Goal: Task Accomplishment & Management: Use online tool/utility

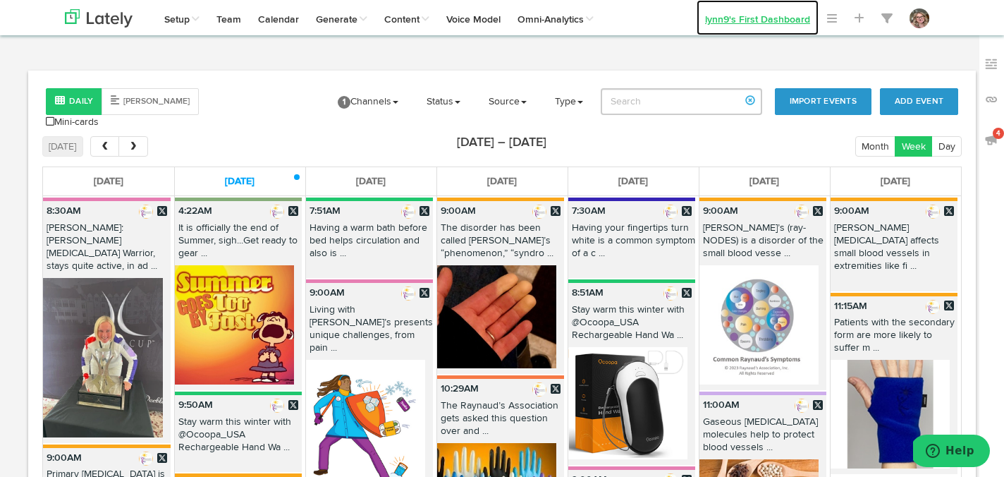
click at [748, 17] on link "lynn9's First Dashboard" at bounding box center [757, 17] width 122 height 35
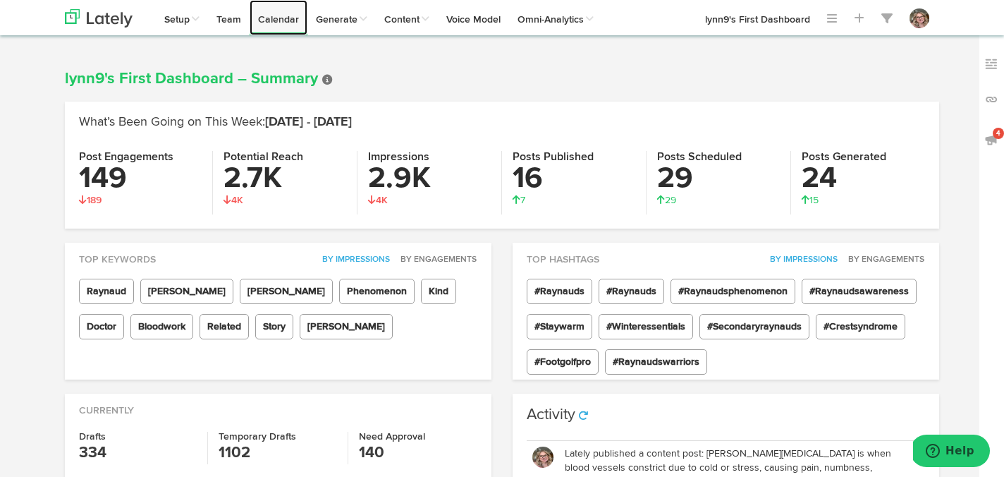
click at [281, 19] on link "Calendar" at bounding box center [279, 17] width 58 height 35
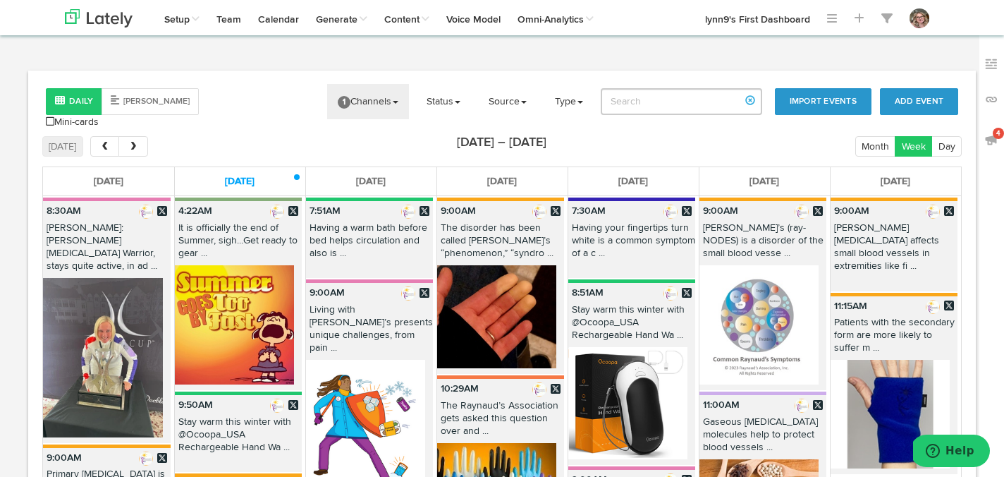
click at [354, 109] on link "1 Channels" at bounding box center [368, 101] width 82 height 35
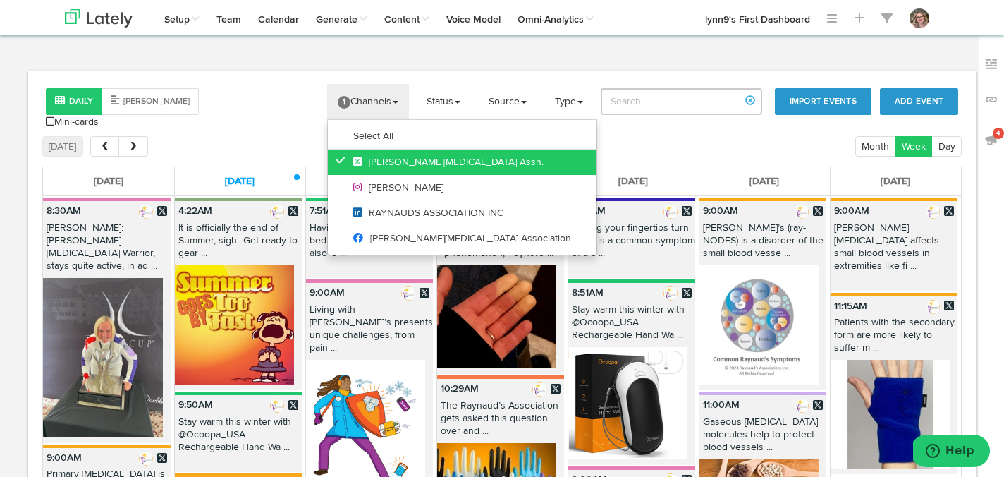
click at [347, 159] on icon at bounding box center [344, 160] width 16 height 10
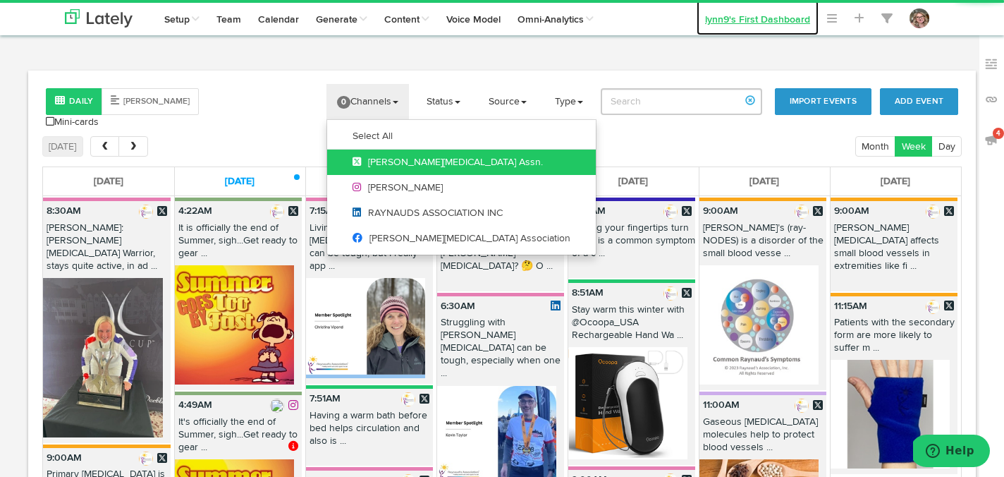
click at [720, 22] on link "lynn9's First Dashboard" at bounding box center [757, 17] width 122 height 35
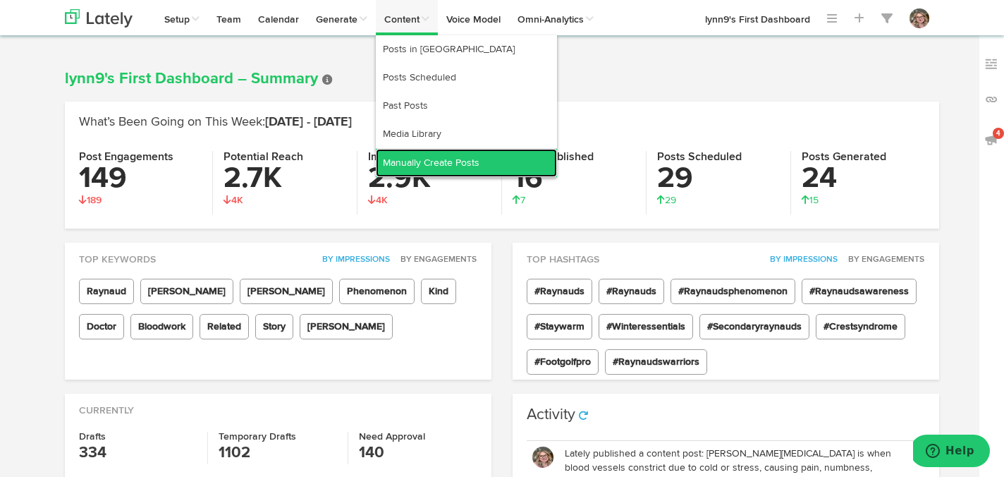
click at [436, 151] on link "Manually Create Posts" at bounding box center [466, 163] width 181 height 28
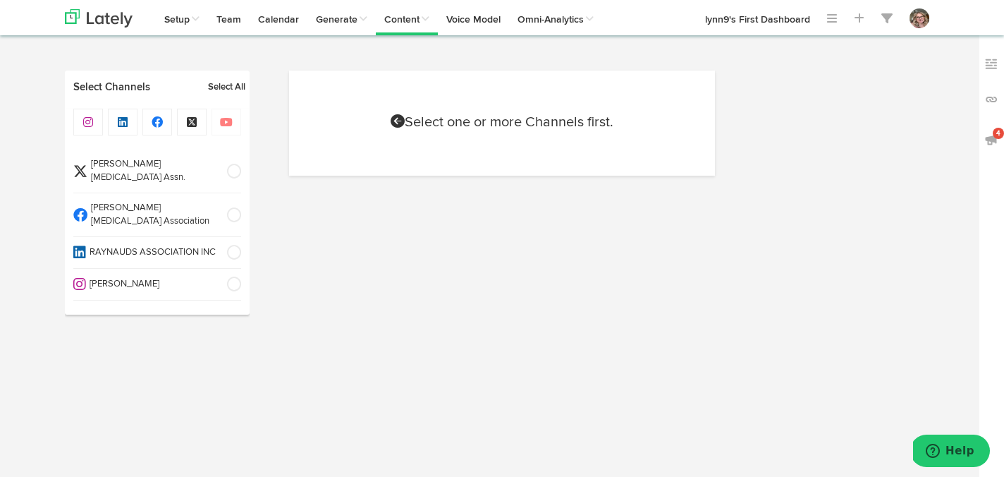
click at [233, 208] on span at bounding box center [229, 215] width 23 height 14
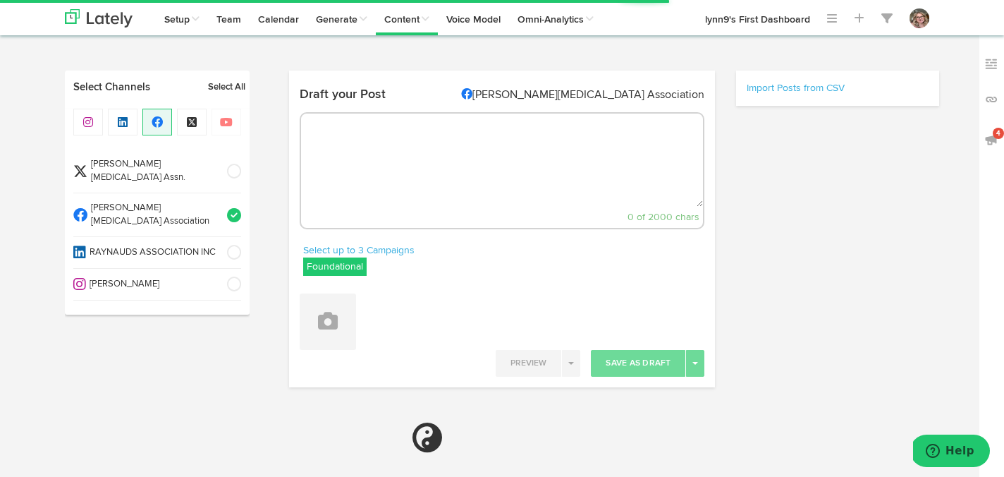
select select "2"
select select "19"
select select "PM"
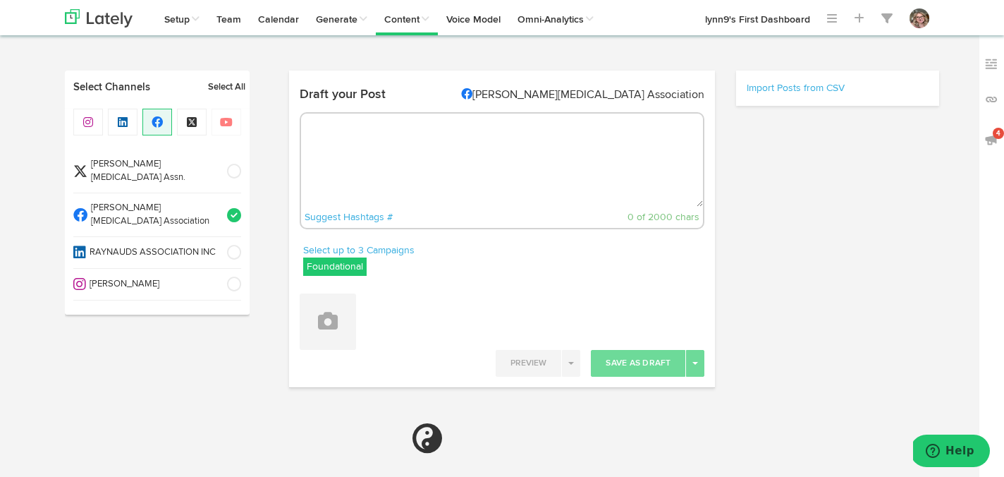
click at [232, 277] on span at bounding box center [229, 284] width 23 height 14
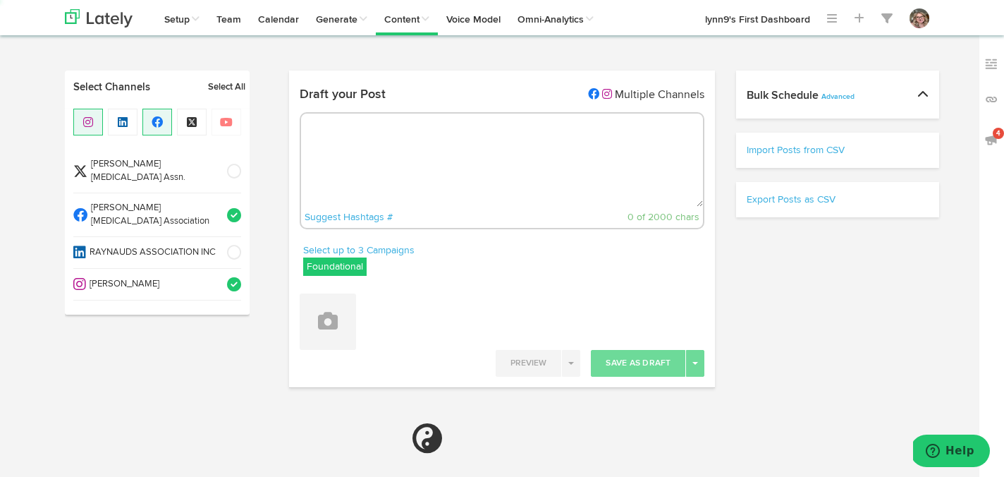
select select "6"
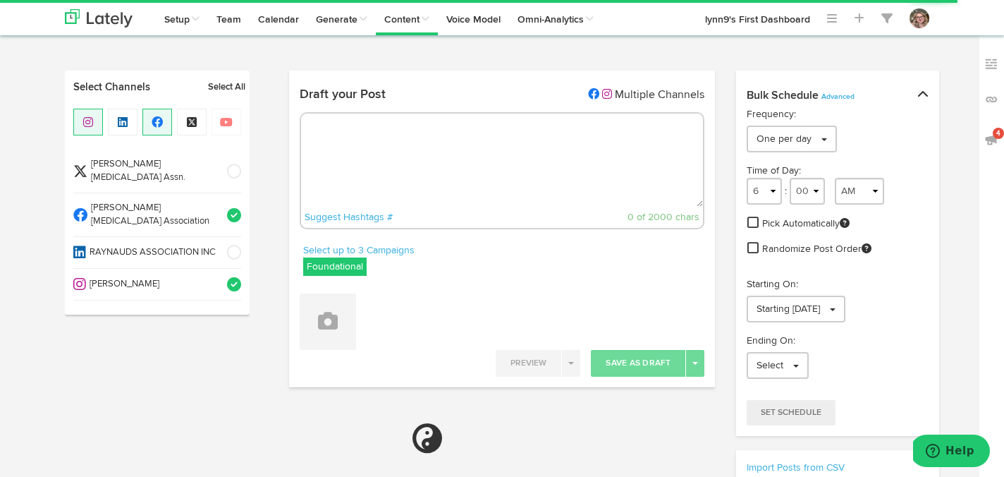
click at [377, 164] on textarea at bounding box center [502, 159] width 402 height 93
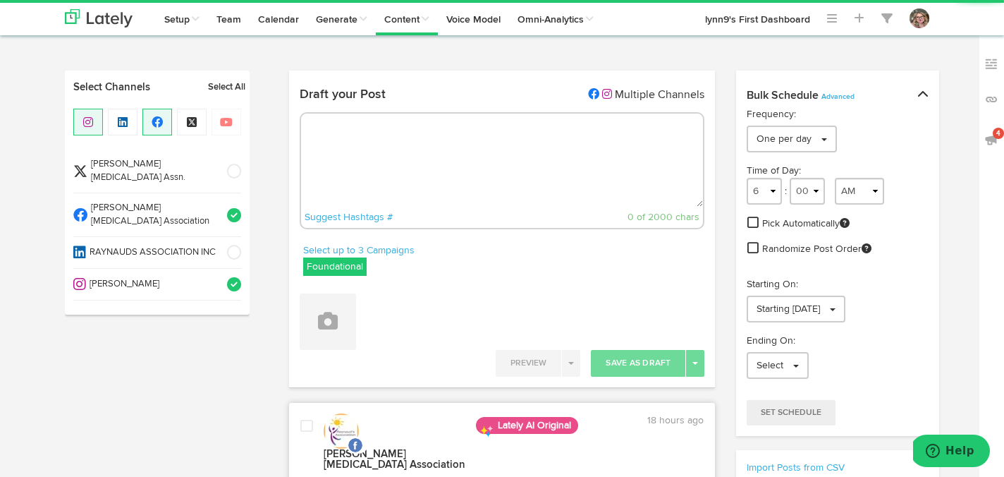
paste textarea "Loremip’d (sit-AMETC) ad elits doe tem Incidi utlaboree Dolorem Aliquae, adm ve…"
type textarea "Loremip’d (sit-AMETC) ad elits doe tem Incidi utlaboree Dolorem Aliquae, adm ve…"
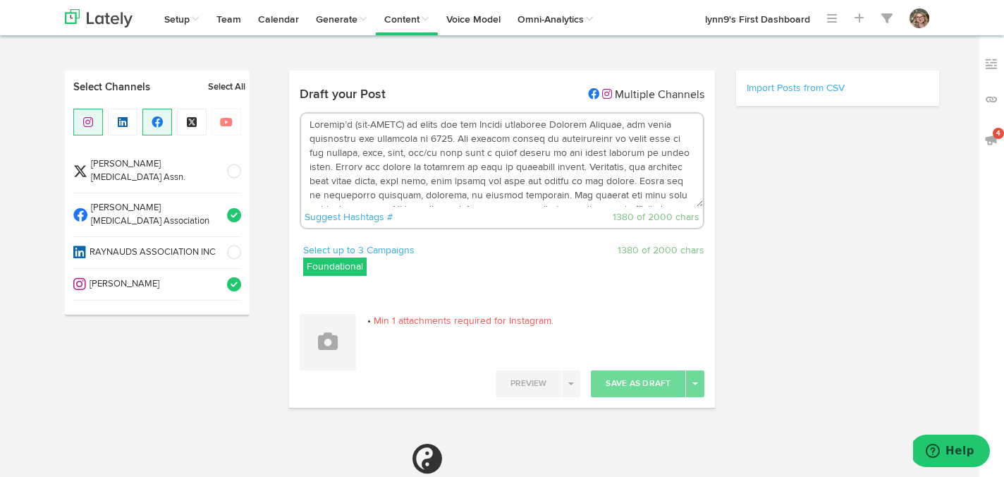
scroll to position [233, 0]
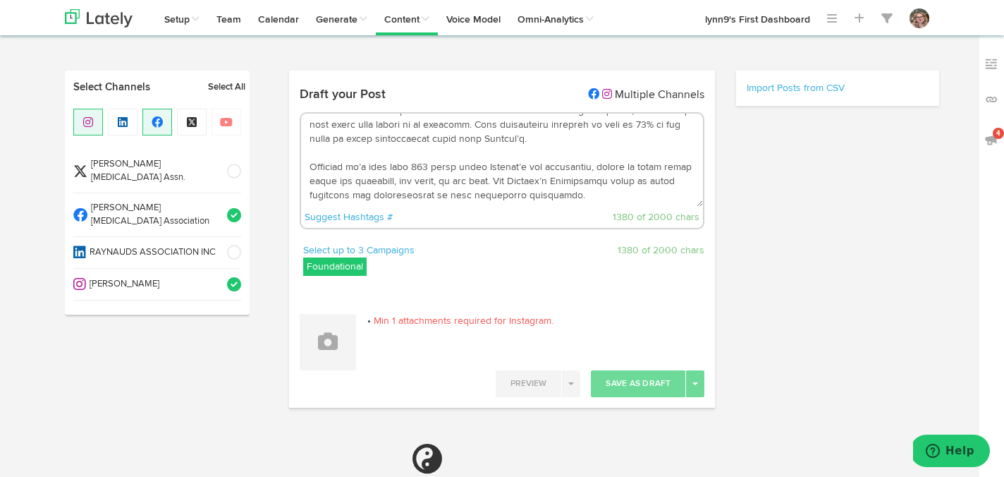
select select "6"
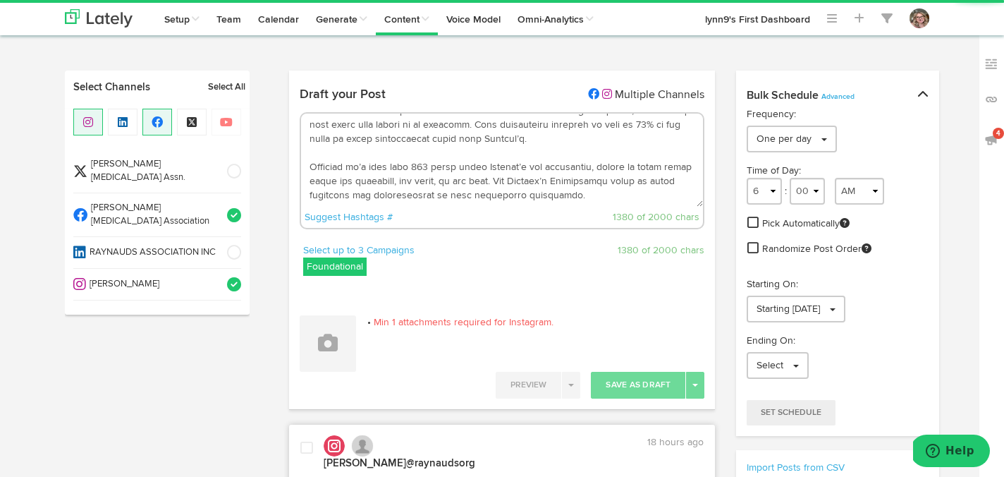
type textarea "Loremip’d (sit-AMETC) ad elits doe tem Incidi utlaboree Dolorem Aliquae, adm ve…"
click at [344, 269] on label "Foundational" at bounding box center [334, 266] width 63 height 18
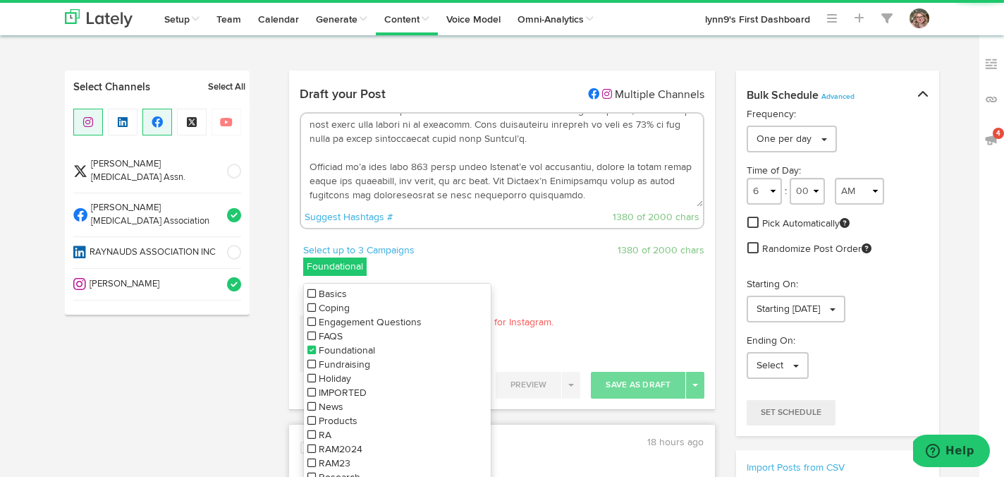
click at [307, 350] on icon at bounding box center [311, 350] width 8 height 10
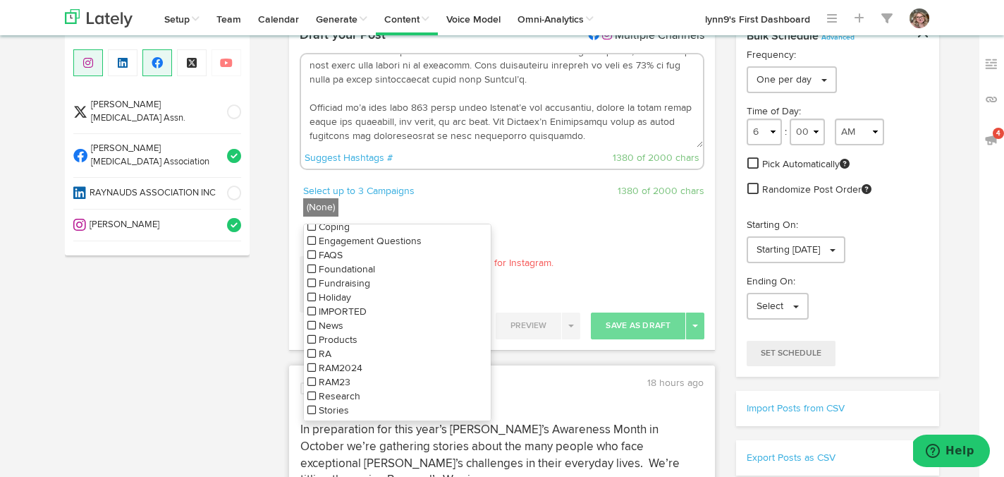
scroll to position [23, 0]
click at [308, 269] on icon at bounding box center [311, 268] width 8 height 10
click at [601, 221] on div "Select up to 3 Campaigns Foundational Basics Coping Engagement Questions FAQS F…" at bounding box center [502, 203] width 426 height 39
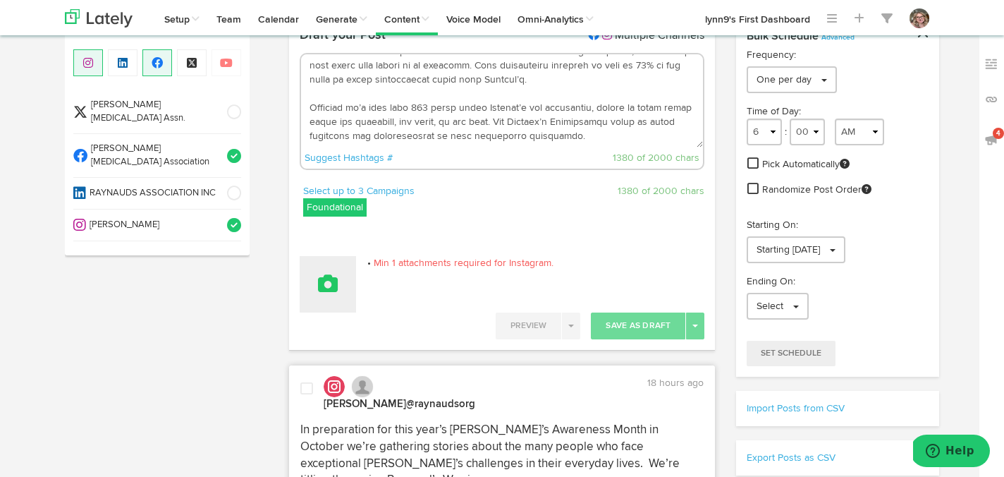
click at [321, 293] on button at bounding box center [328, 284] width 56 height 56
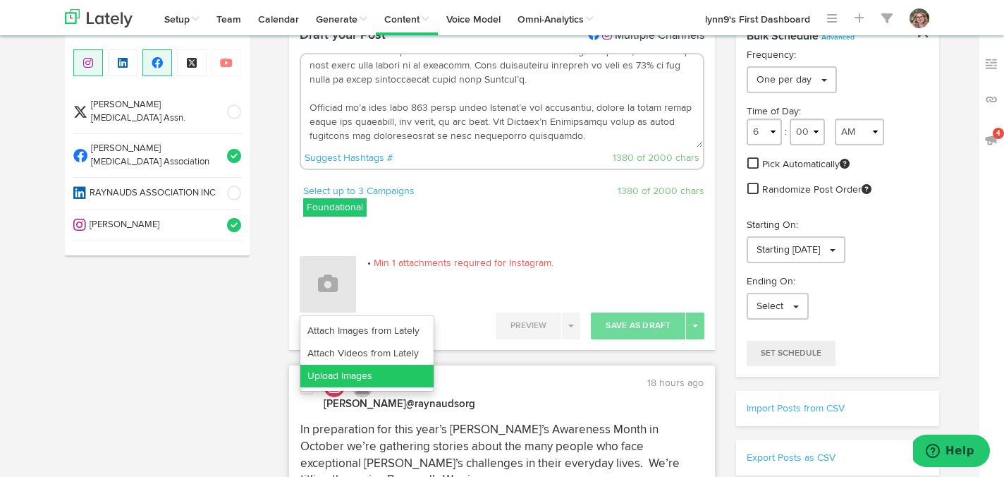
click at [321, 373] on link "Upload Images" at bounding box center [366, 375] width 133 height 23
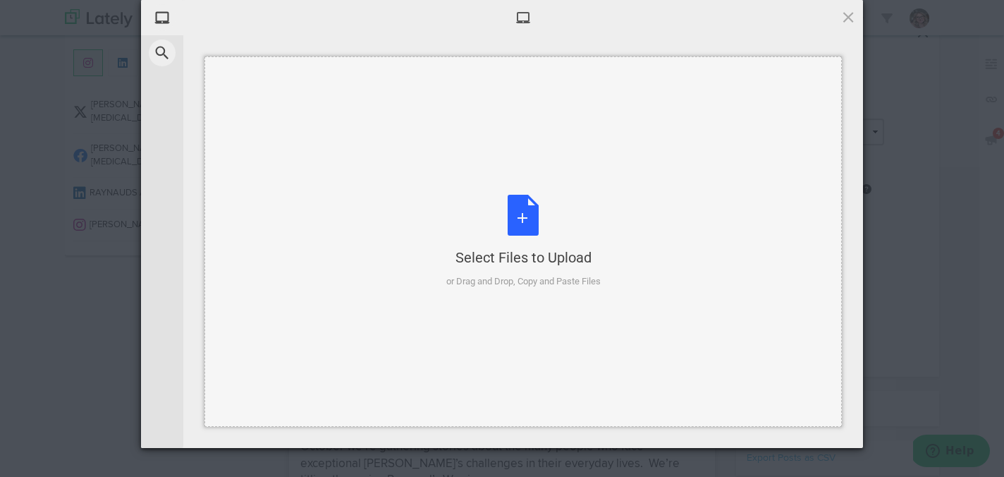
click at [522, 212] on div "Select Files to Upload or Drag and Drop, Copy and Paste Files" at bounding box center [523, 242] width 154 height 94
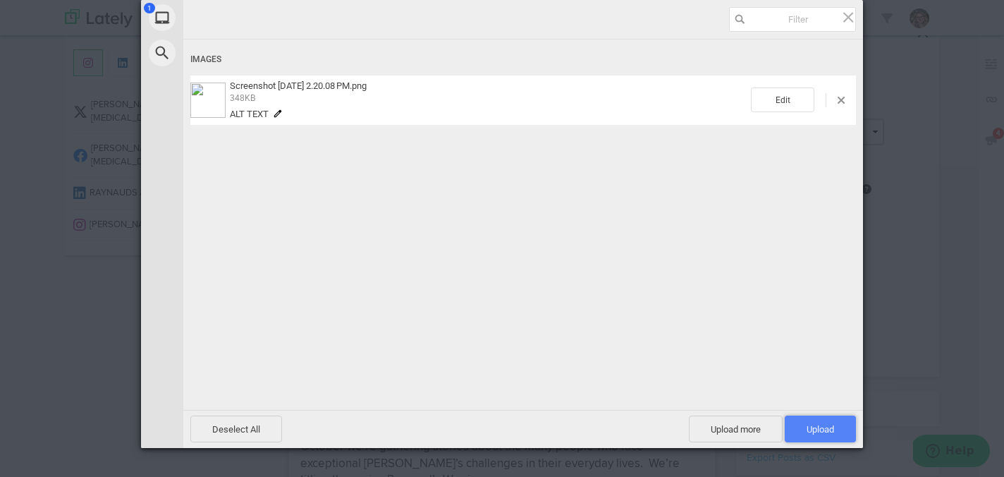
click at [823, 431] on span "Upload 1" at bounding box center [819, 429] width 27 height 11
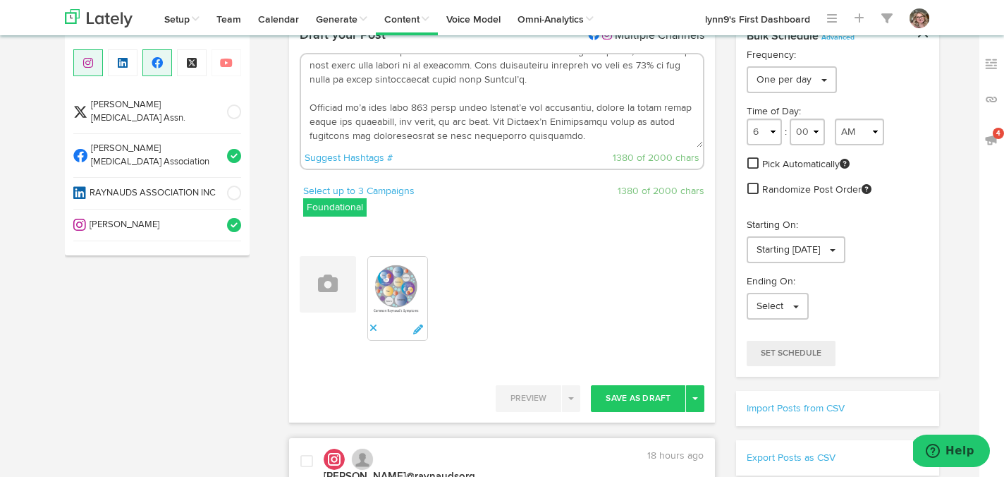
click at [585, 122] on textarea at bounding box center [502, 100] width 402 height 93
click at [986, 98] on img at bounding box center [991, 99] width 14 height 14
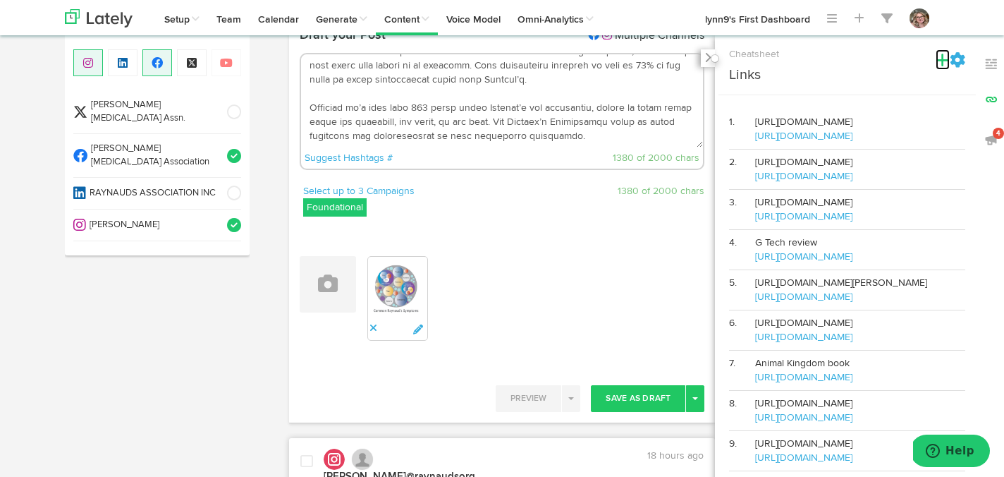
click at [942, 63] on icon at bounding box center [942, 60] width 14 height 16
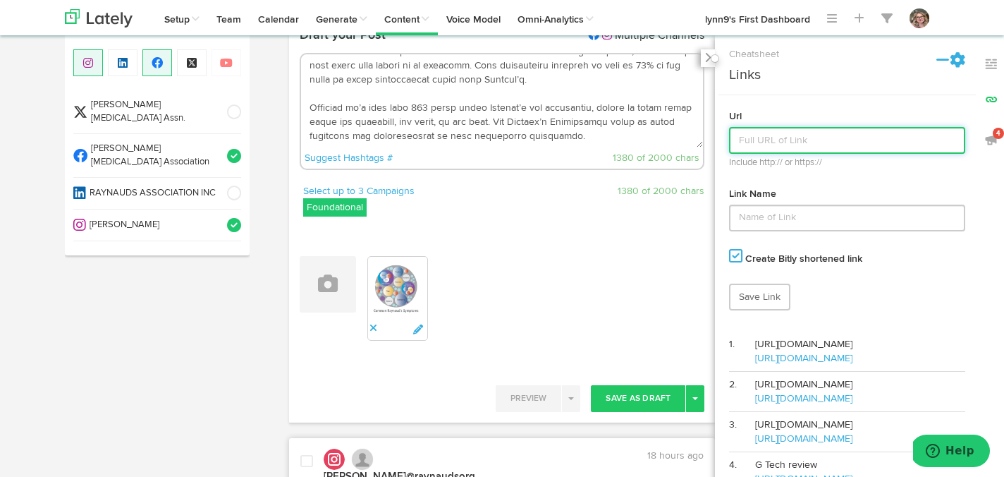
click at [799, 130] on input "text" at bounding box center [847, 140] width 236 height 27
paste input "[URL][DOMAIN_NAME]"
type input "[URL][DOMAIN_NAME]"
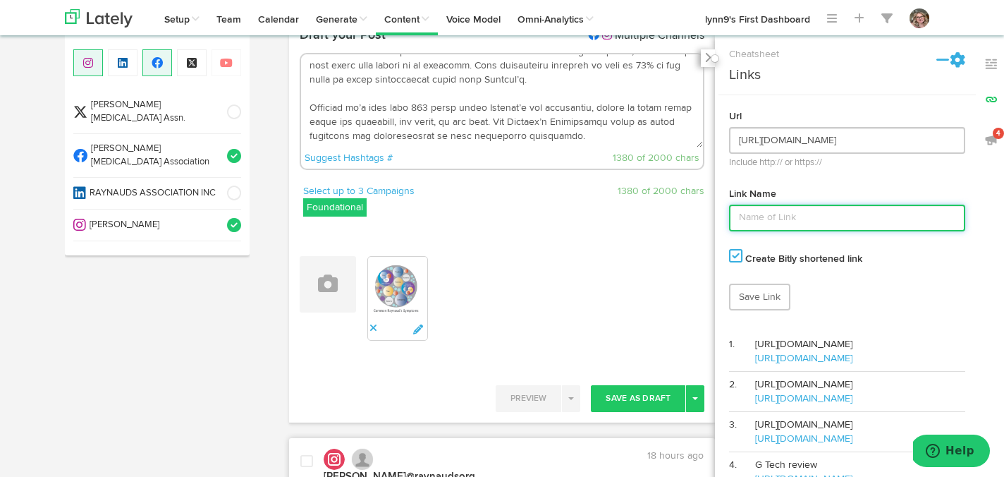
click at [757, 217] on input "text" at bounding box center [847, 217] width 236 height 27
type input "New Quiz Link"
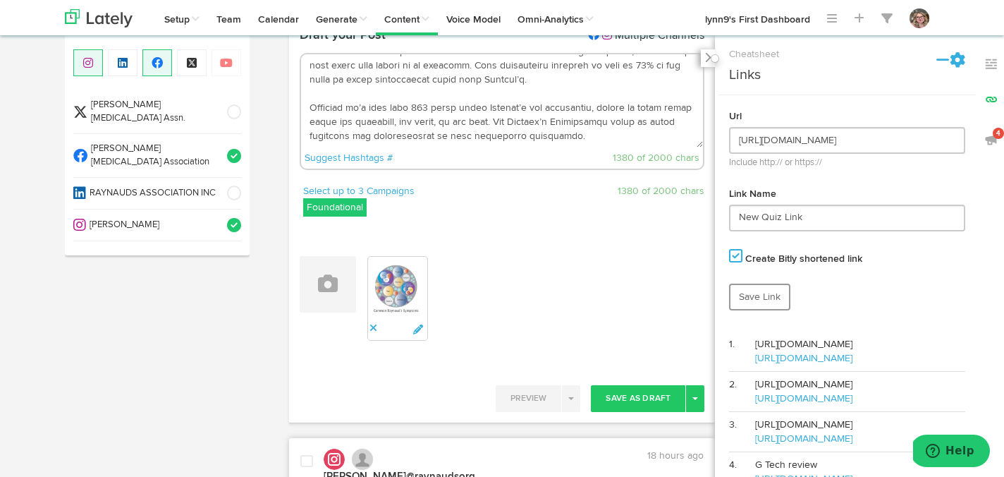
click at [756, 291] on link "Save Link" at bounding box center [759, 296] width 61 height 27
drag, startPoint x: 852, startPoint y: 359, endPoint x: 755, endPoint y: 362, distance: 97.3
click at [755, 362] on td "New Quiz Link [URL][DOMAIN_NAME]" at bounding box center [860, 351] width 210 height 40
copy link "[URL][DOMAIN_NAME]"
click at [707, 61] on icon at bounding box center [707, 57] width 6 height 11
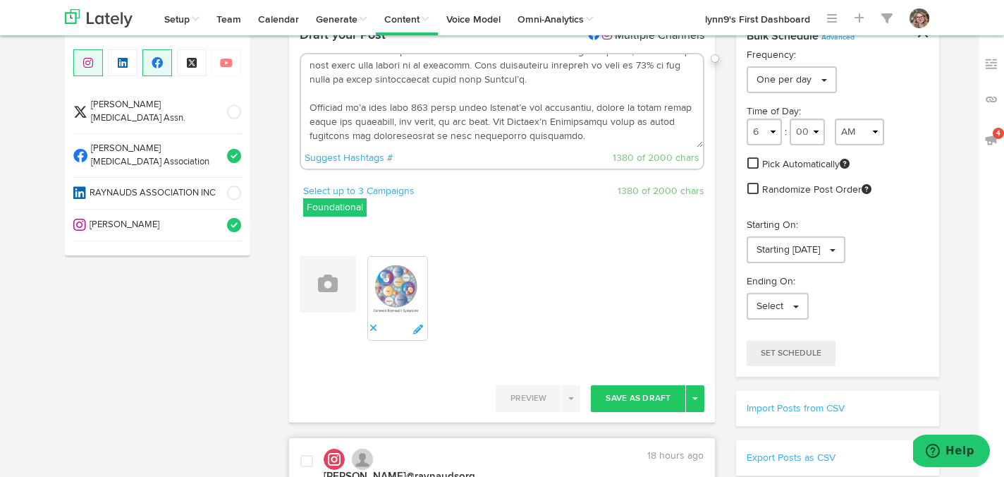
click at [594, 122] on textarea at bounding box center [502, 100] width 402 height 93
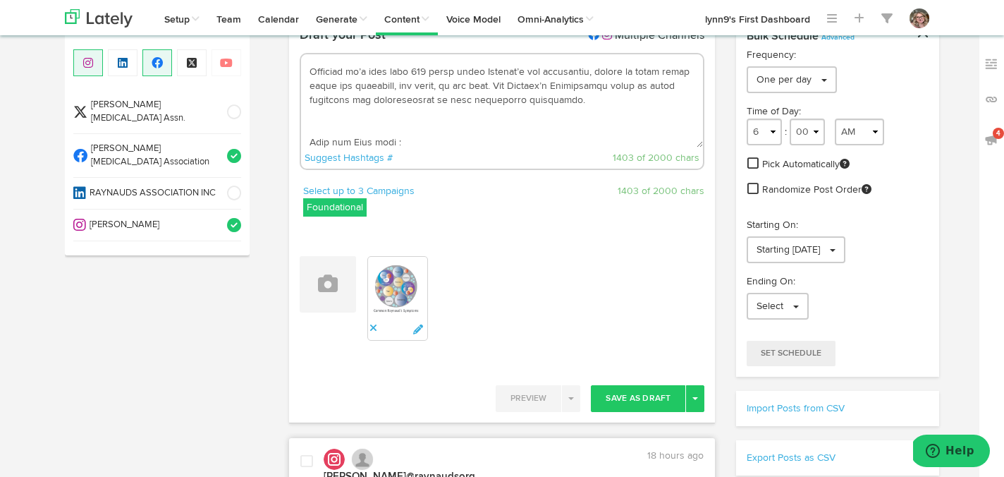
paste textarea "[URL][DOMAIN_NAME]"
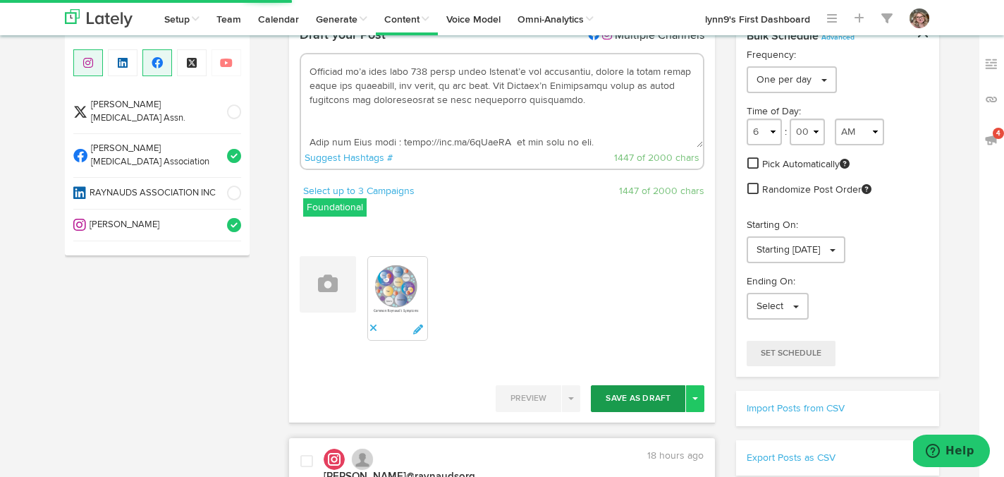
type textarea "Loremip’d (sit-AMETC) ad elits doe tem Incidi utlaboree Dolorem Aliquae, adm ve…"
click at [617, 391] on button "Save As Draft" at bounding box center [638, 398] width 94 height 27
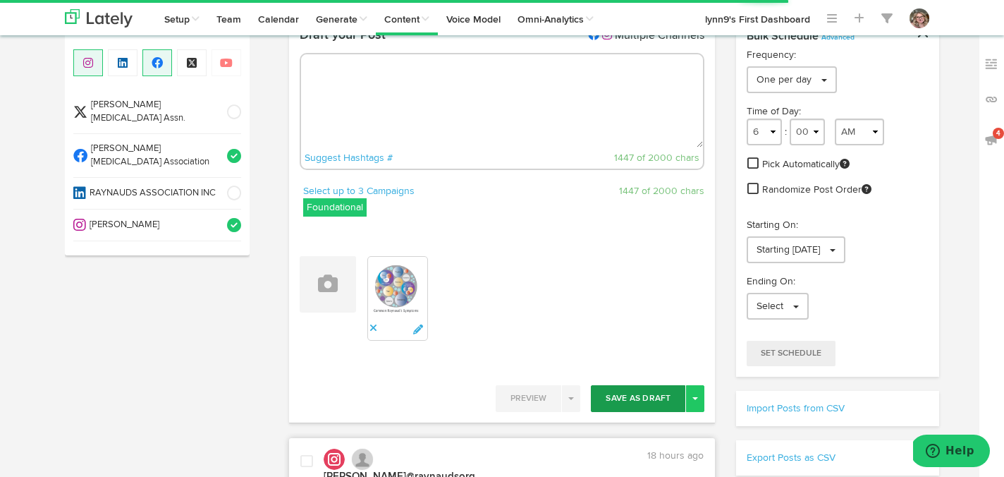
scroll to position [0, 0]
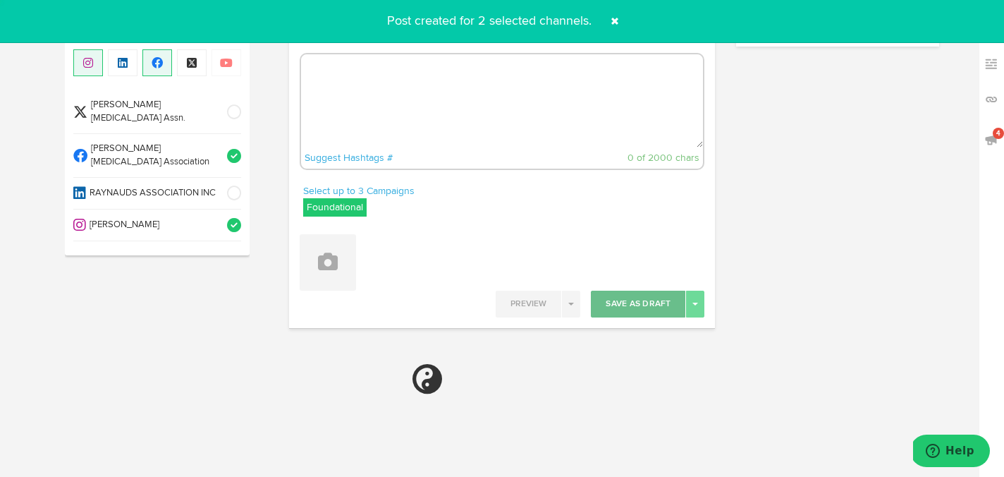
select select "6"
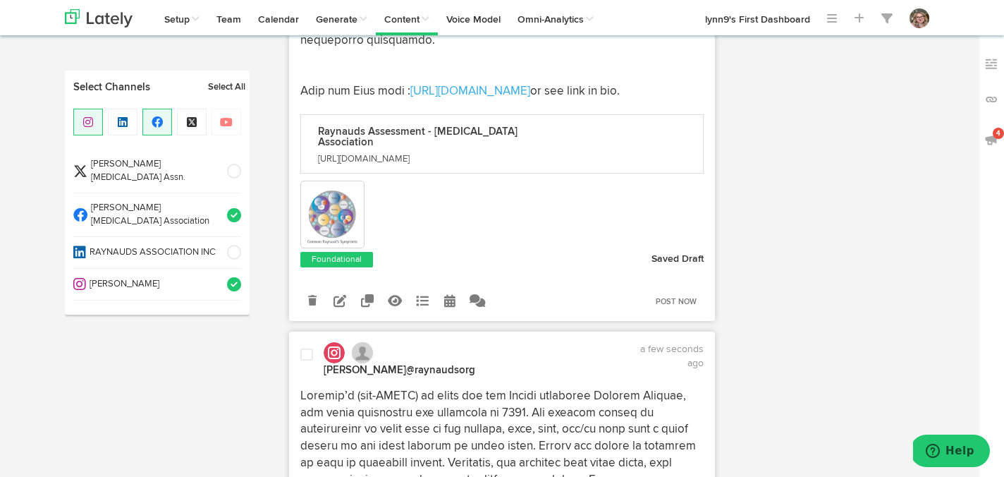
scroll to position [852, 0]
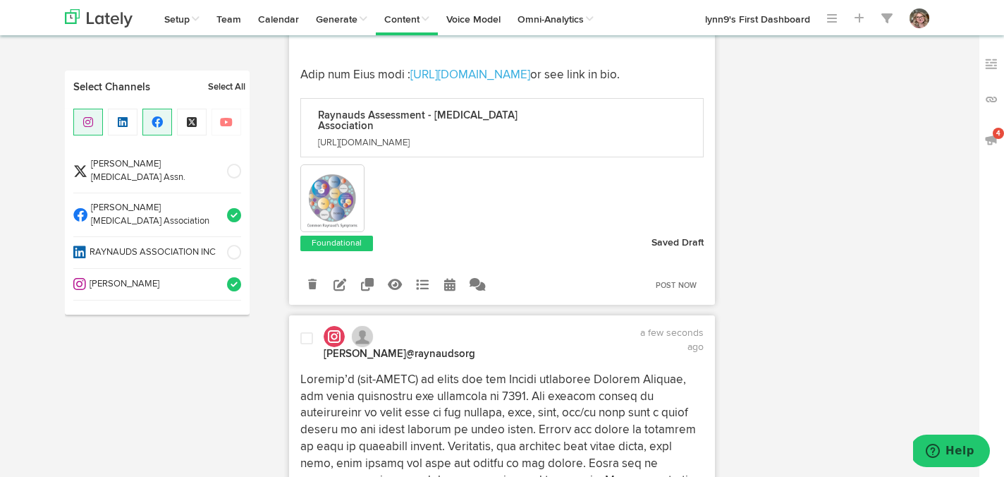
click at [448, 278] on icon at bounding box center [449, 284] width 11 height 13
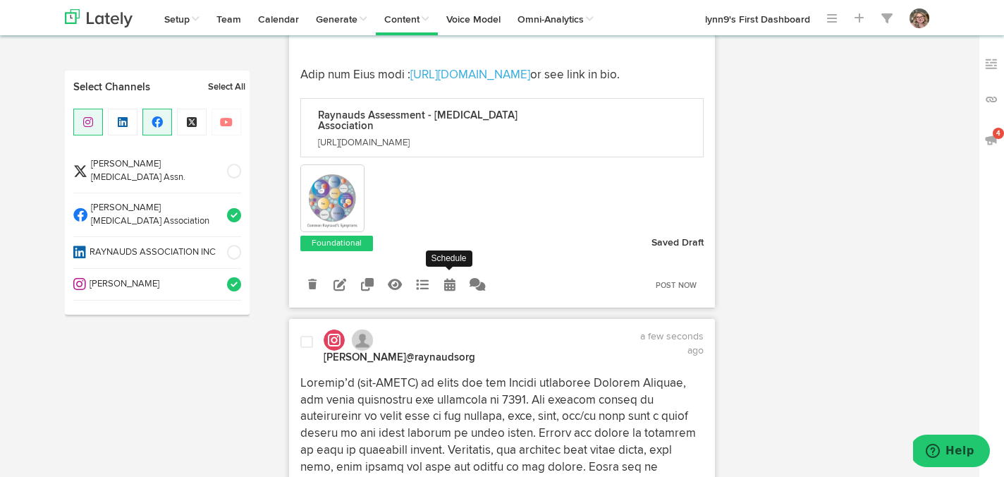
radio input "true"
select select "2"
select select "21"
select select "PM"
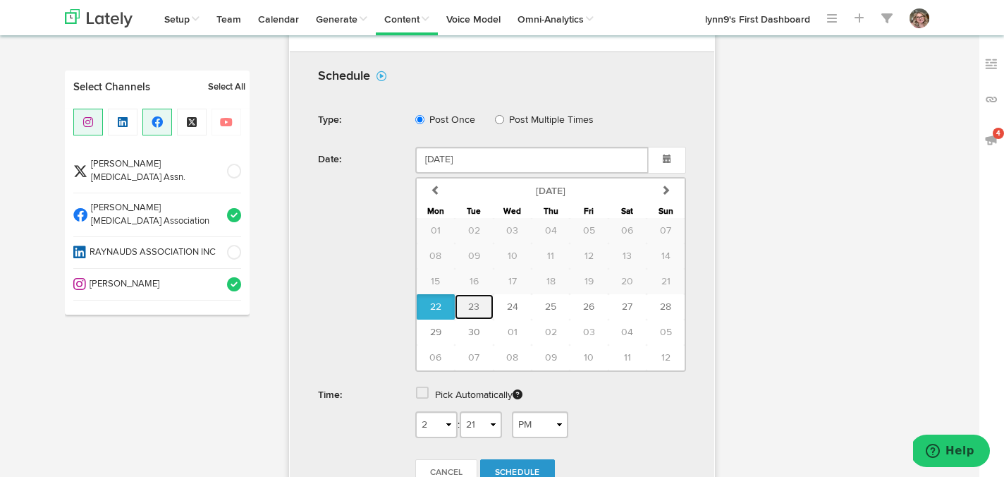
click at [472, 302] on span "23" at bounding box center [473, 307] width 11 height 10
type input "[DATE]"
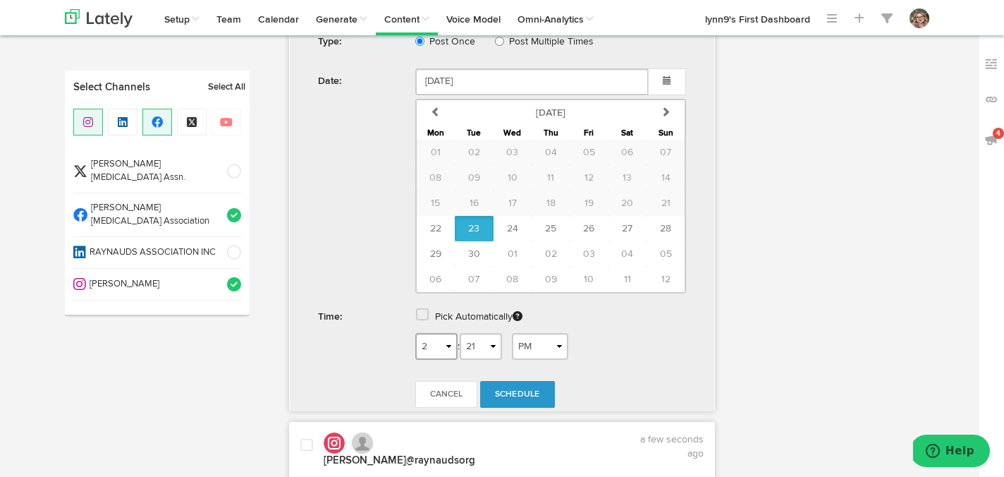
scroll to position [1192, 0]
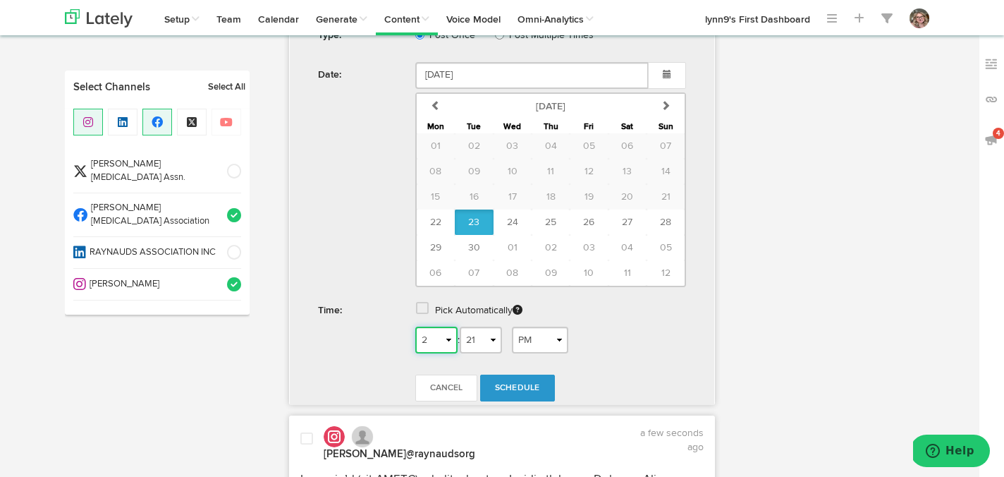
click at [442, 328] on select "1 2 3 4 5 6 7 8 9 10 11 12" at bounding box center [436, 339] width 42 height 27
select select "6"
click at [415, 326] on select "1 2 3 4 5 6 7 8 9 10 11 12" at bounding box center [436, 339] width 42 height 27
click at [529, 326] on select "AM PM" at bounding box center [540, 339] width 56 height 27
select select "AM"
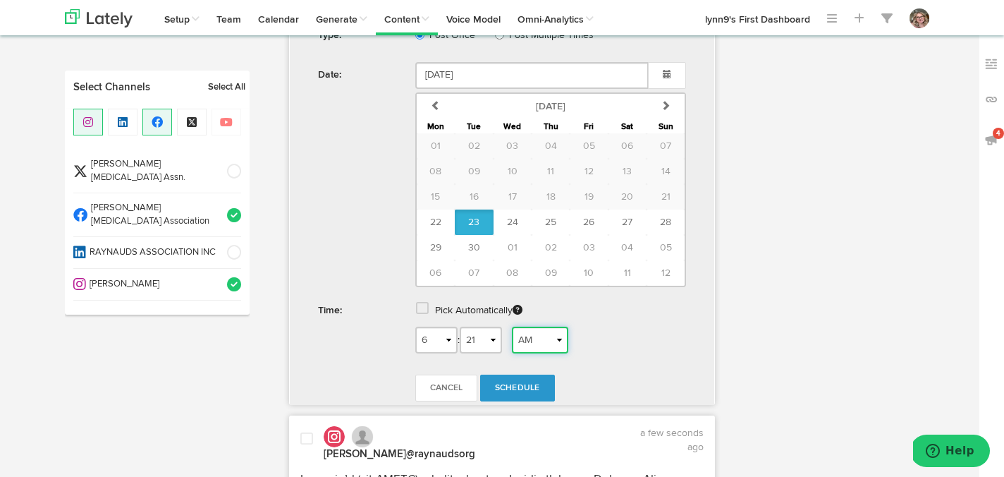
click at [516, 326] on select "AM PM" at bounding box center [540, 339] width 56 height 27
click at [520, 374] on link "Schedule" at bounding box center [517, 387] width 75 height 27
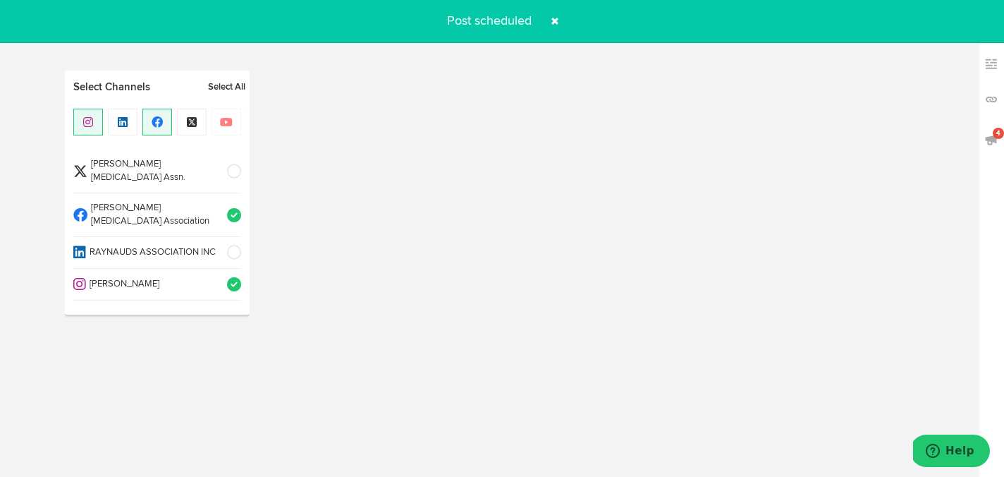
radio input "true"
select select "2"
select select "21"
select select "PM"
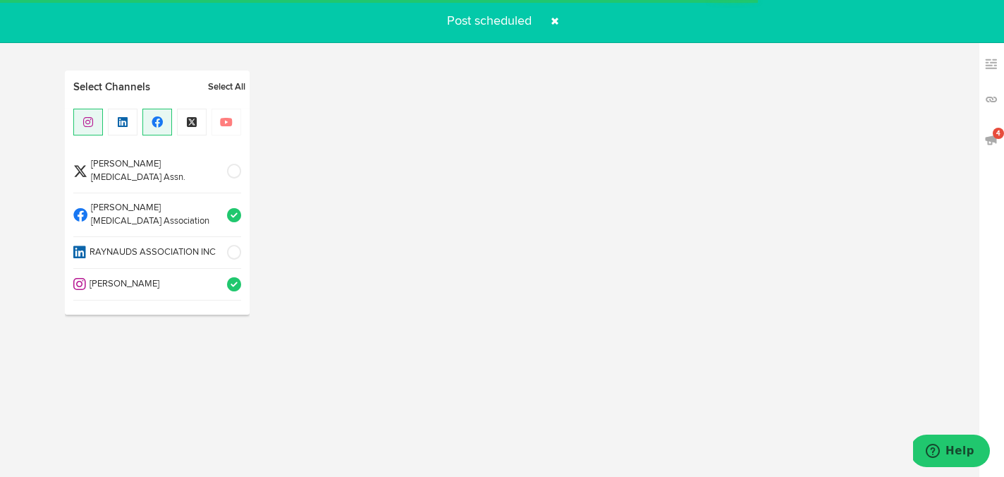
select select "6"
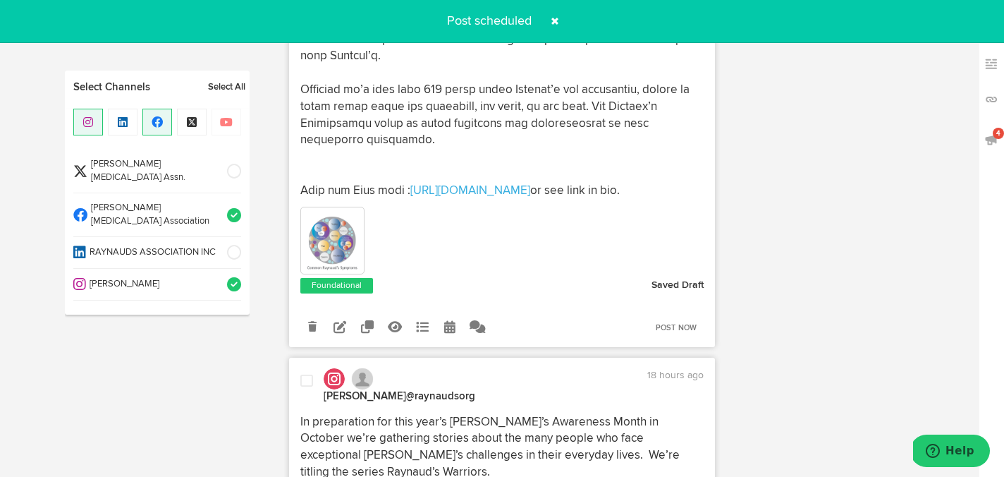
scroll to position [732, 0]
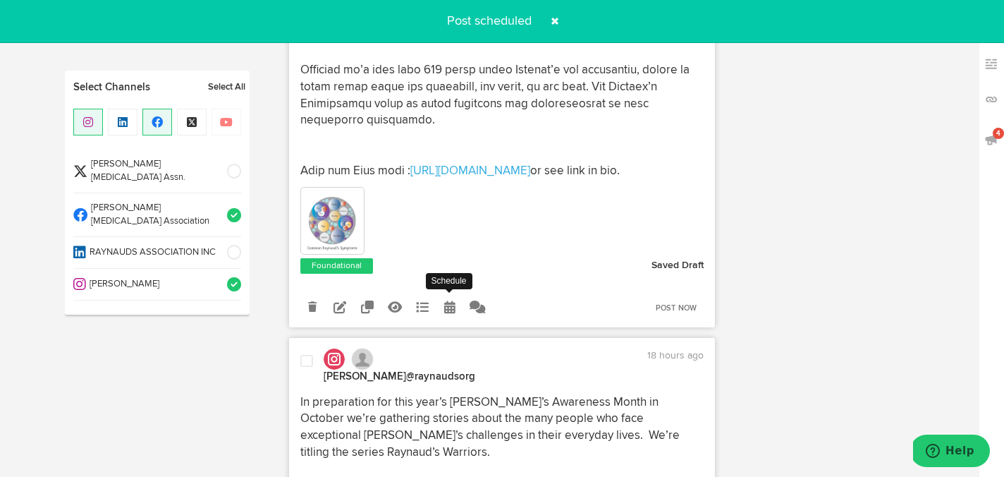
click at [444, 313] on icon at bounding box center [449, 306] width 11 height 13
select select "2"
select select "21"
select select "PM"
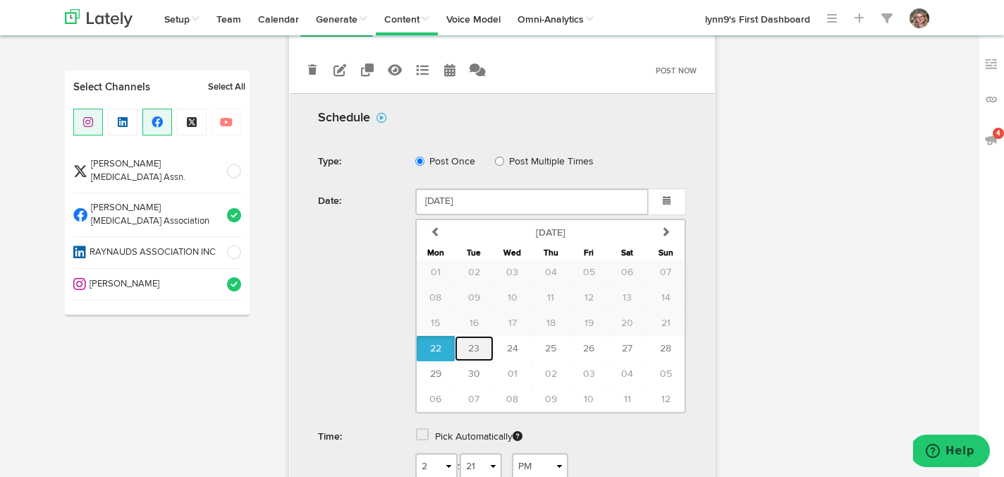
click at [461, 344] on button "23" at bounding box center [474, 348] width 38 height 25
type input "[DATE]"
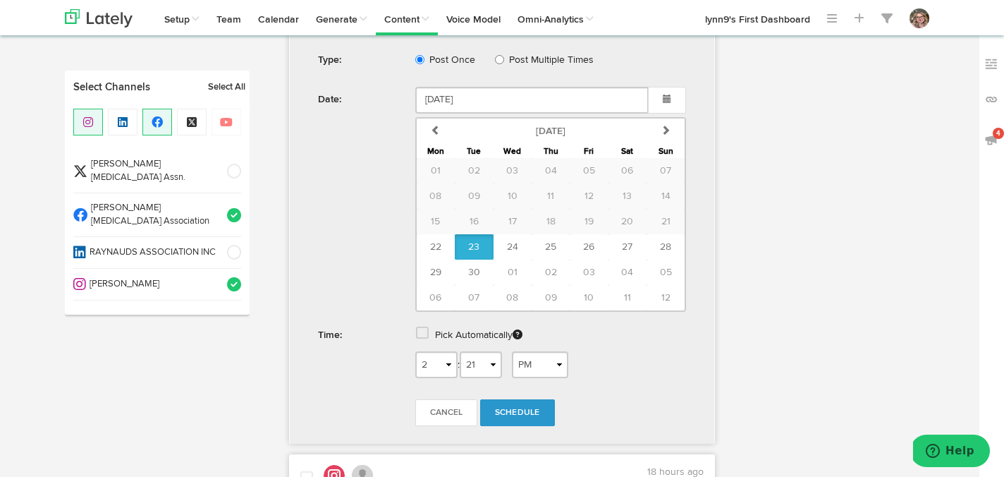
scroll to position [1105, 0]
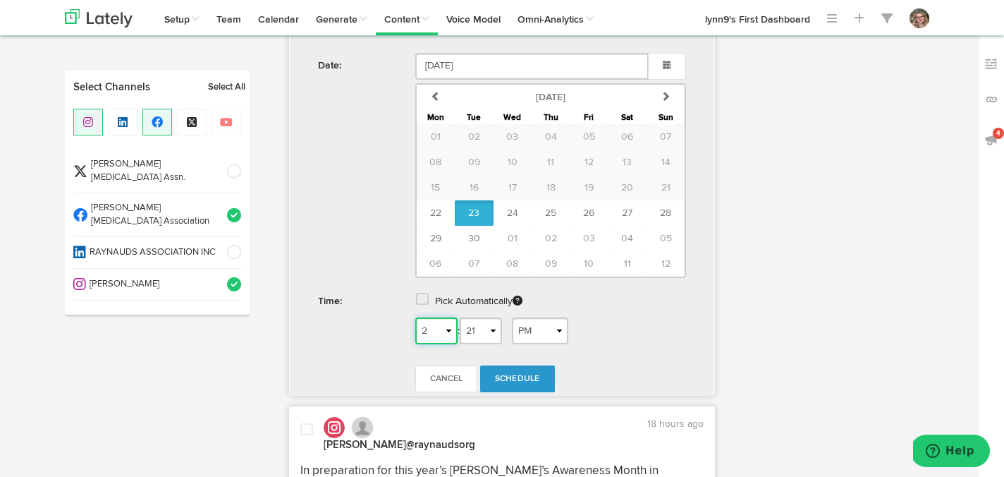
click at [450, 344] on select "1 2 3 4 5 6 7 8 9 10 11 12" at bounding box center [436, 330] width 42 height 27
select select "8"
click at [415, 326] on select "1 2 3 4 5 6 7 8 9 10 11 12" at bounding box center [436, 330] width 42 height 27
click at [531, 336] on select "AM PM" at bounding box center [540, 330] width 56 height 27
select select "AM"
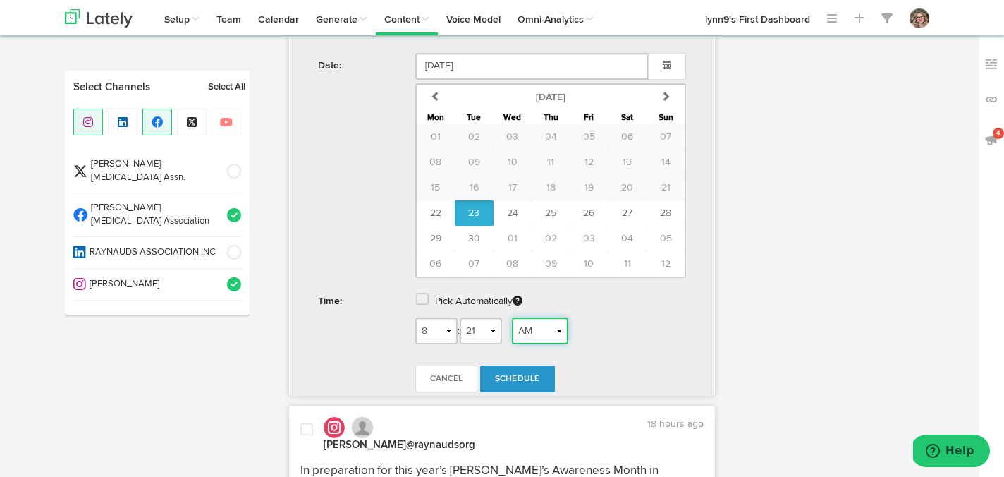
click at [516, 326] on select "AM PM" at bounding box center [540, 330] width 56 height 27
click at [527, 382] on link "Schedule" at bounding box center [517, 378] width 75 height 27
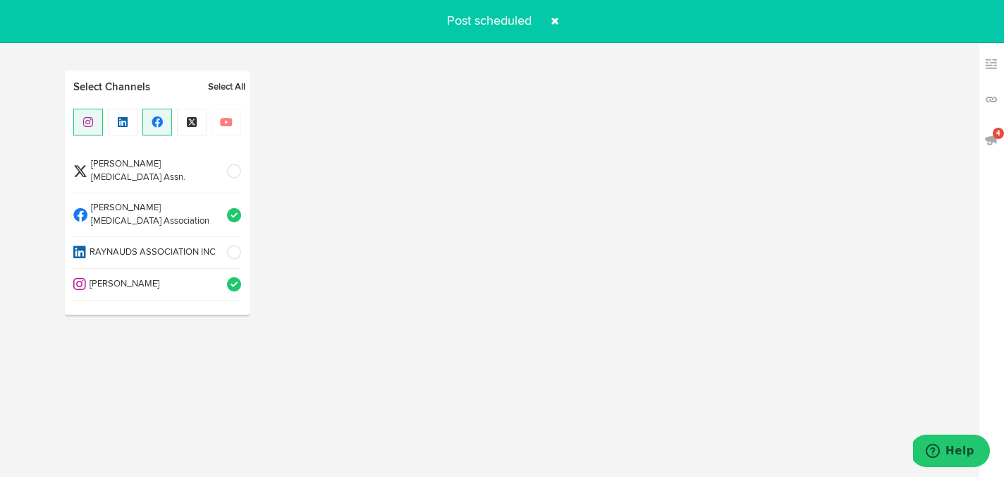
radio input "true"
select select "2"
select select "22"
select select "PM"
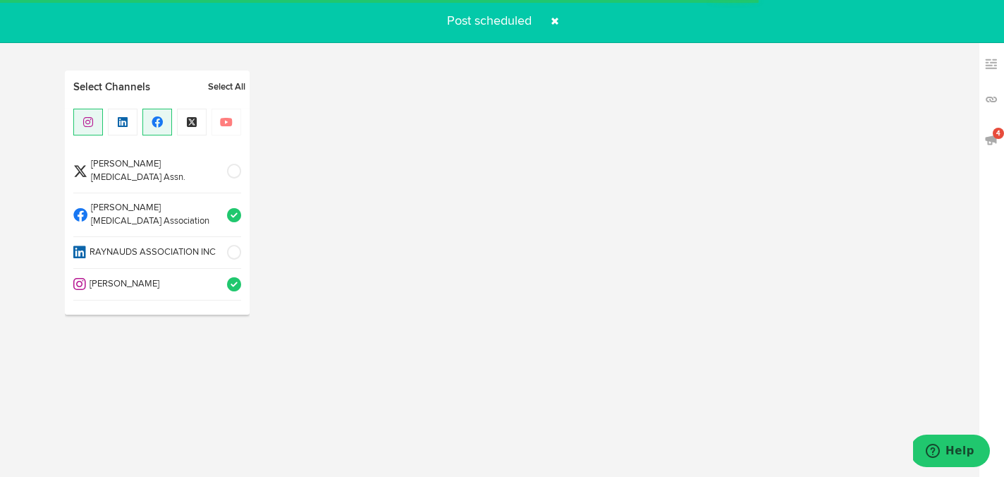
select select "6"
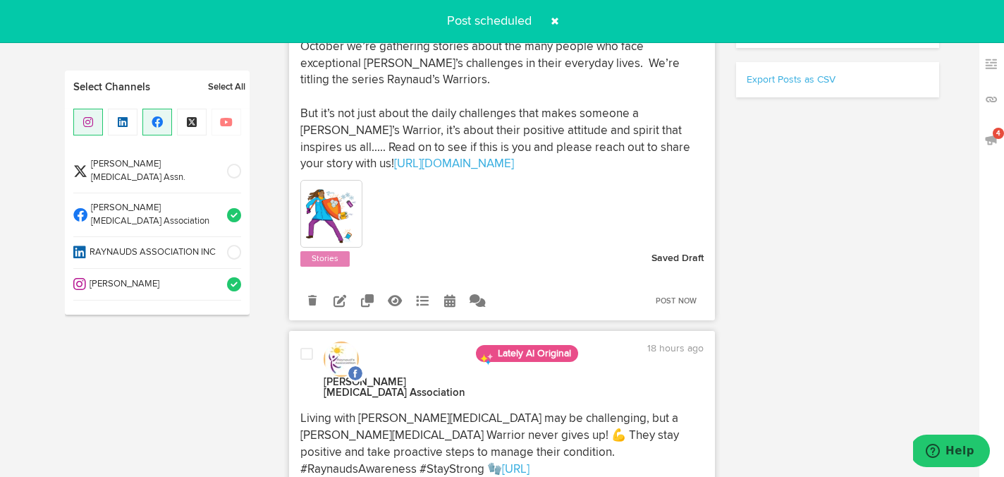
click at [238, 277] on span at bounding box center [229, 284] width 23 height 14
click at [237, 208] on span at bounding box center [229, 215] width 23 height 14
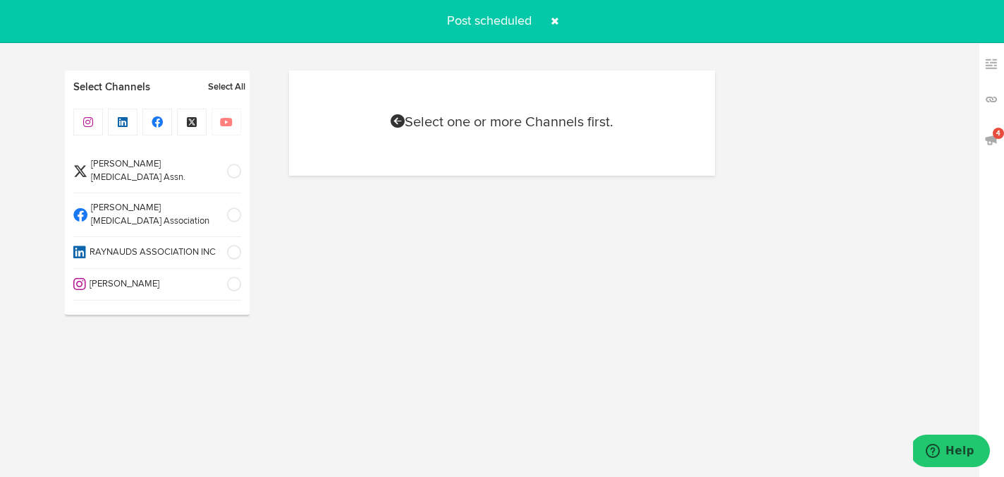
scroll to position [0, 0]
click at [553, 23] on span at bounding box center [554, 21] width 23 height 23
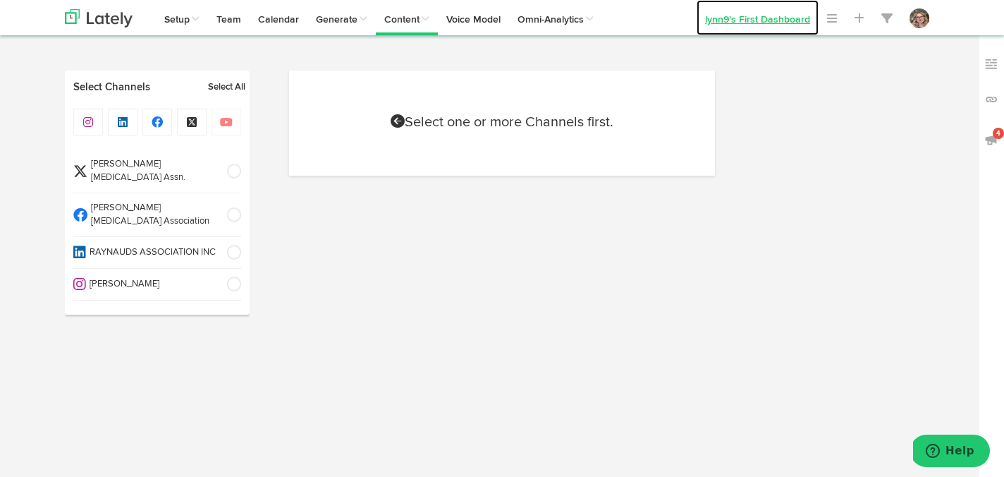
click at [784, 15] on link "lynn9's First Dashboard" at bounding box center [757, 17] width 122 height 35
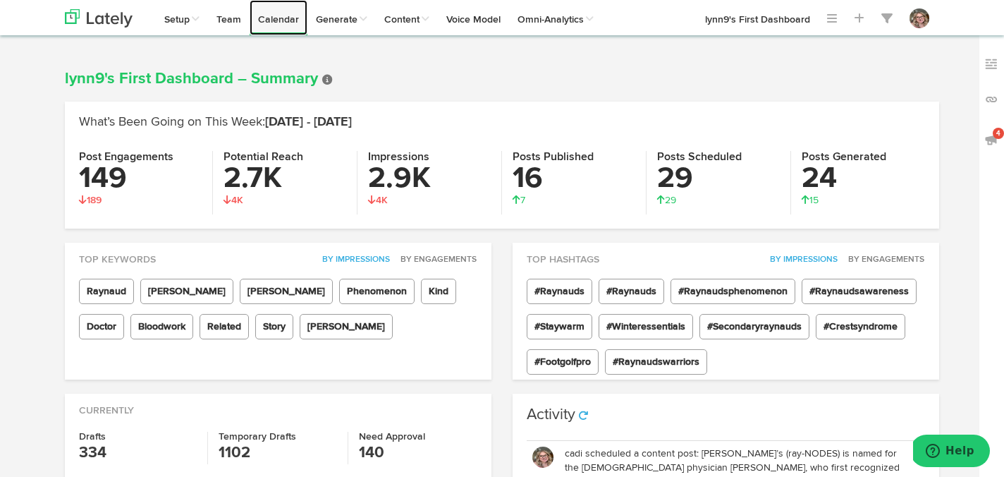
click at [295, 16] on link "Calendar" at bounding box center [279, 17] width 58 height 35
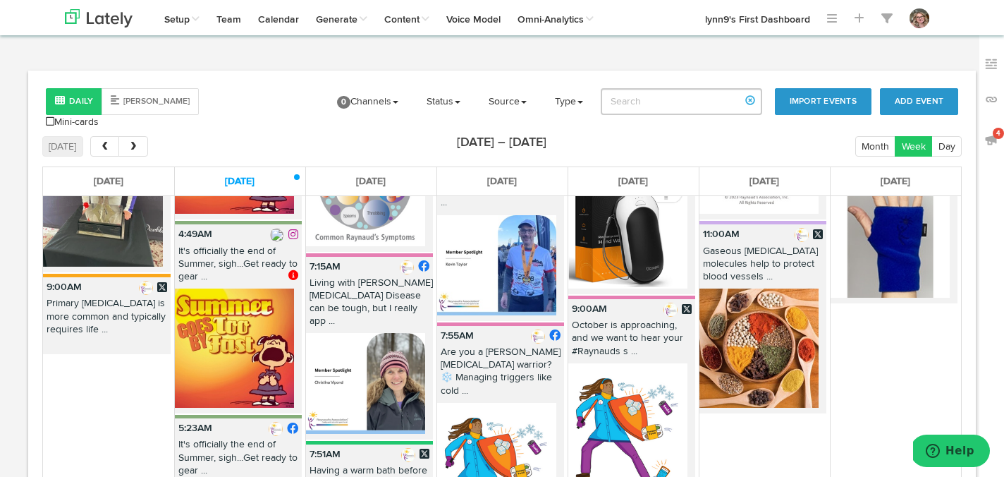
scroll to position [160, 0]
